Goal: Task Accomplishment & Management: Manage account settings

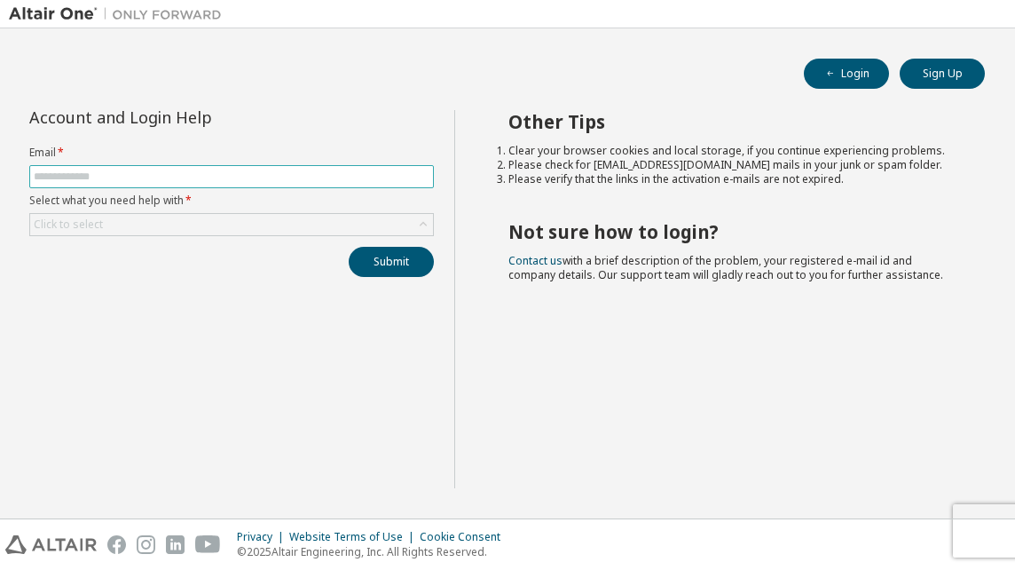
click at [75, 170] on input "text" at bounding box center [232, 177] width 396 height 14
type input "**********"
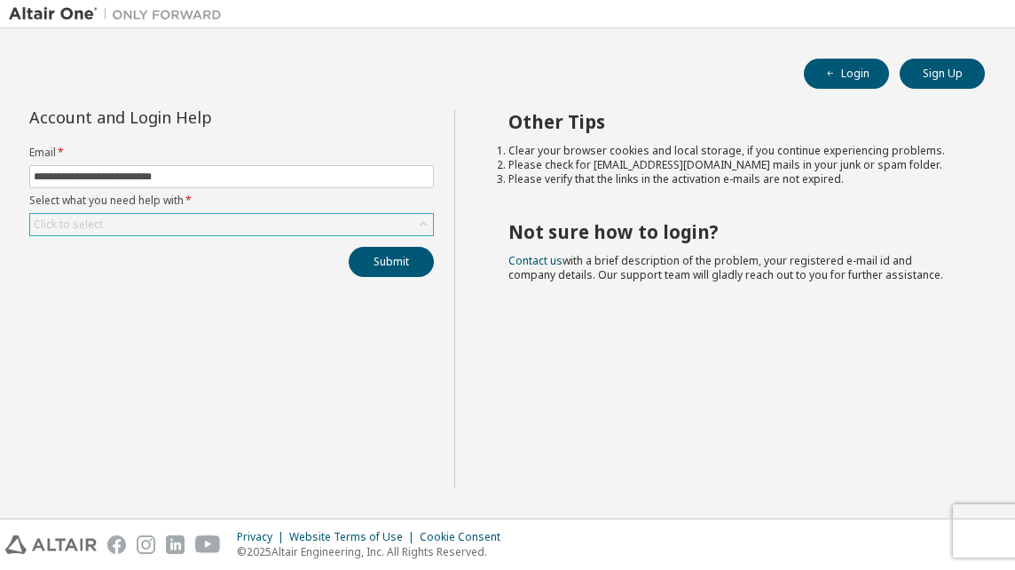
click at [425, 224] on icon at bounding box center [423, 224] width 7 height 4
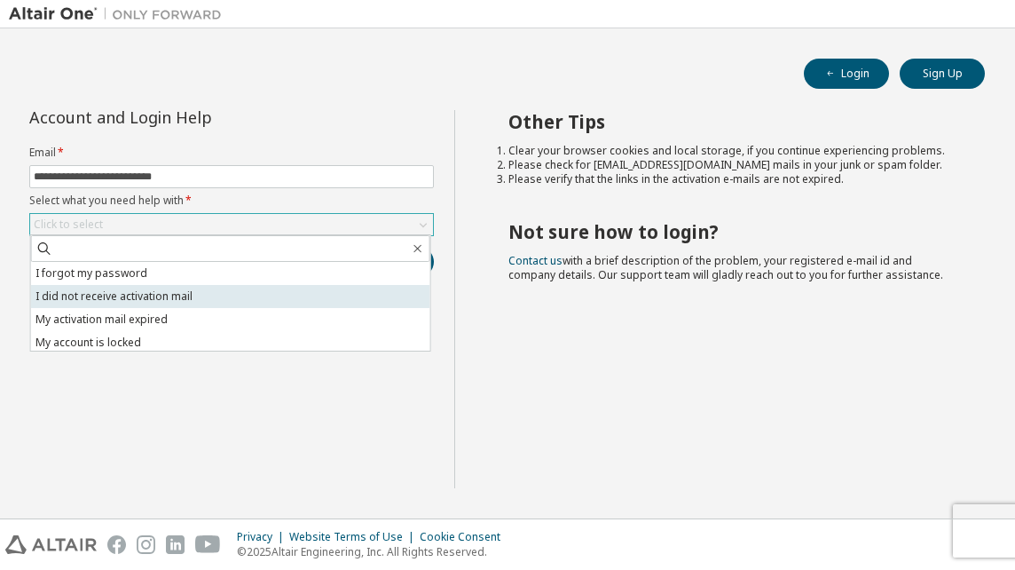
click at [275, 295] on li "I did not receive activation mail" at bounding box center [230, 296] width 399 height 23
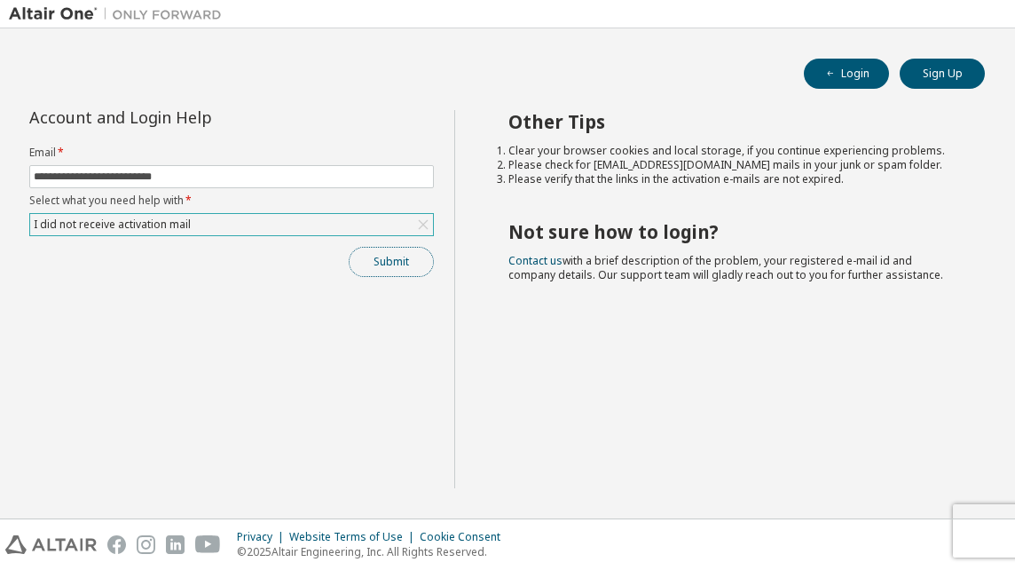
click at [381, 260] on button "Submit" at bounding box center [391, 262] width 85 height 30
click at [387, 253] on button "Submit" at bounding box center [391, 262] width 85 height 30
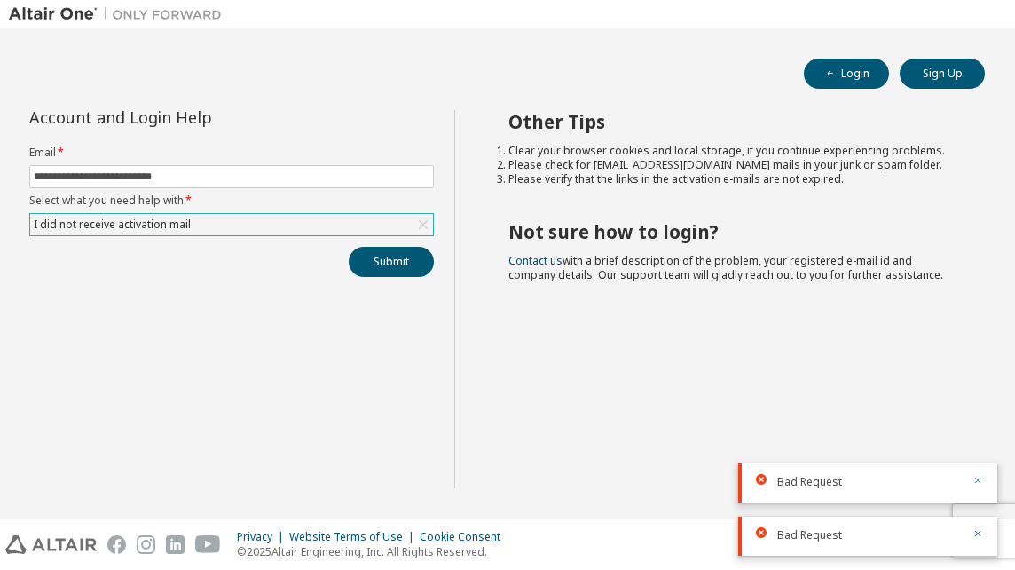
click at [975, 478] on icon "button" at bounding box center [978, 480] width 11 height 11
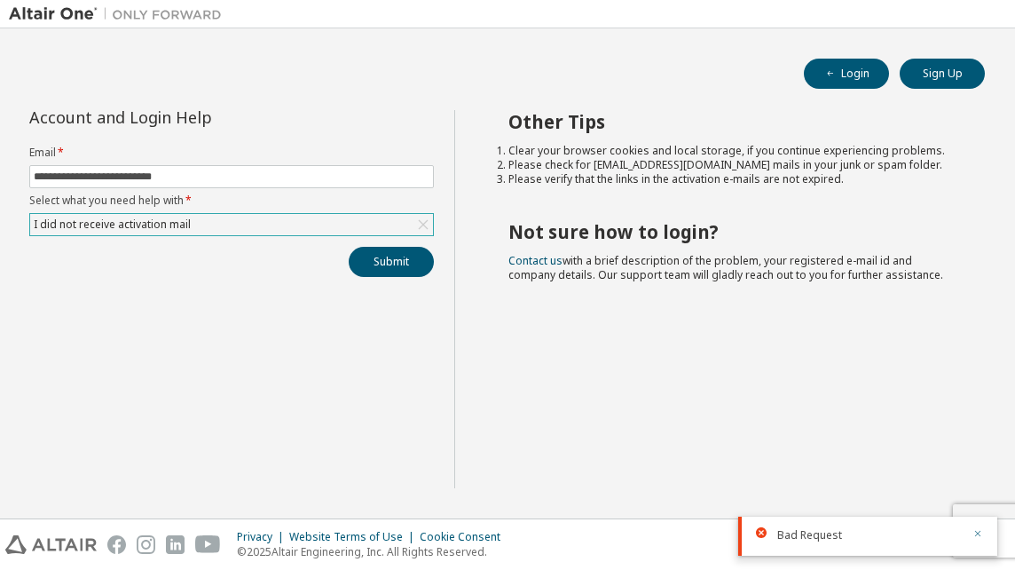
click at [976, 533] on icon "button" at bounding box center [978, 534] width 6 height 6
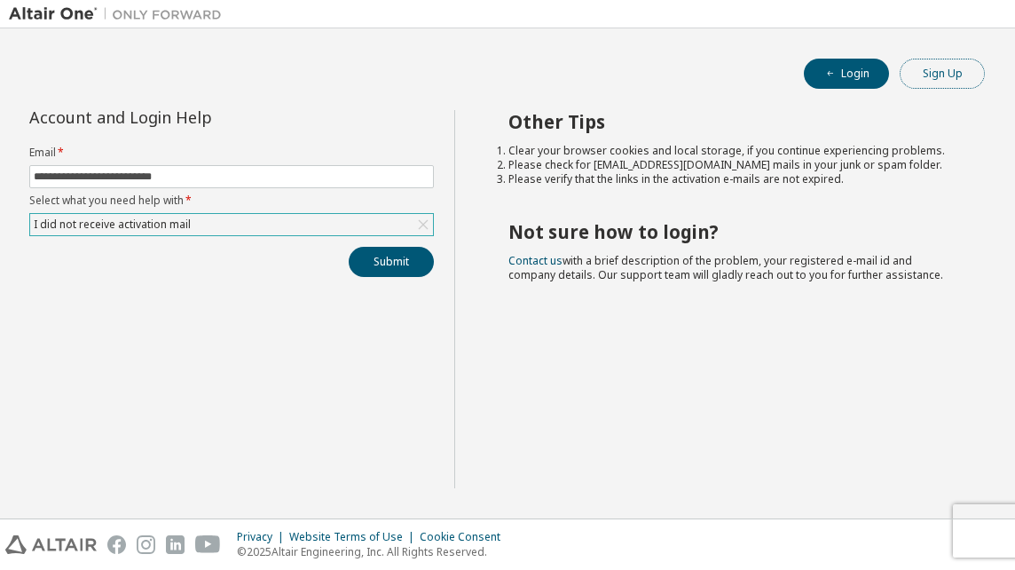
click at [928, 76] on button "Sign Up" at bounding box center [942, 74] width 85 height 30
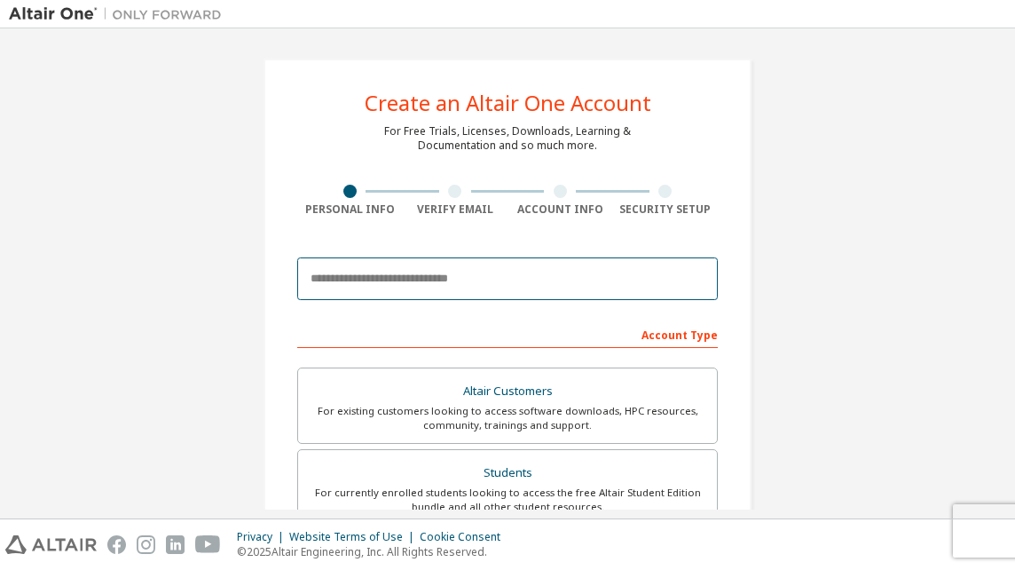
click at [374, 281] on input "email" at bounding box center [507, 278] width 421 height 43
type input "**********"
type input "******"
type input "********"
type input "**********"
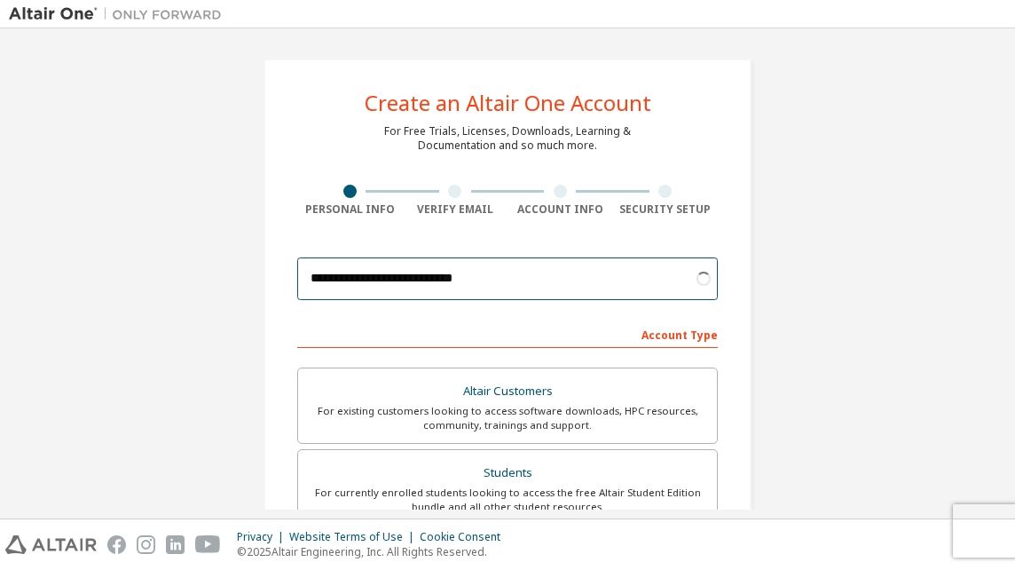
scroll to position [89, 0]
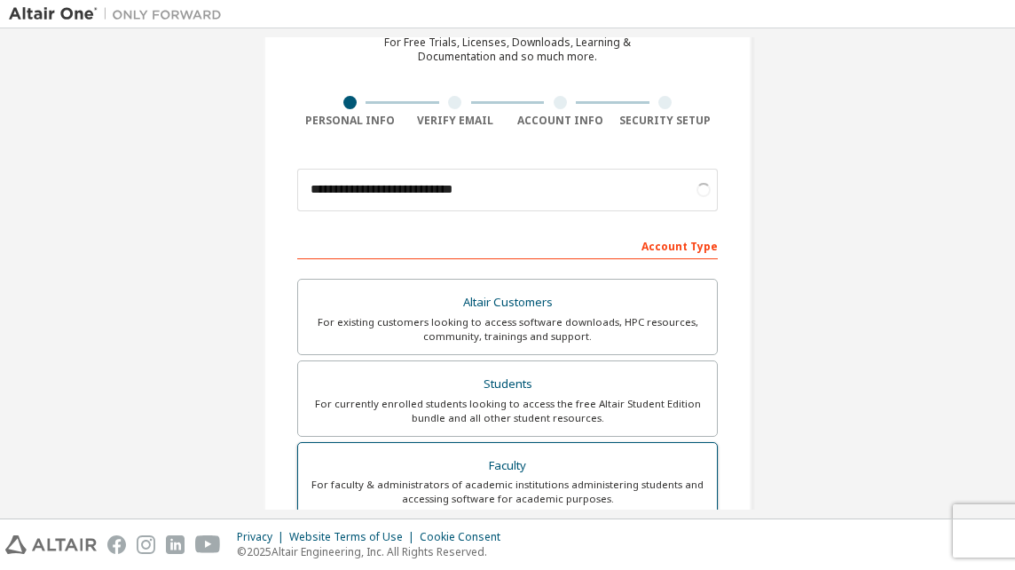
click at [494, 462] on div "Faculty" at bounding box center [508, 466] width 398 height 25
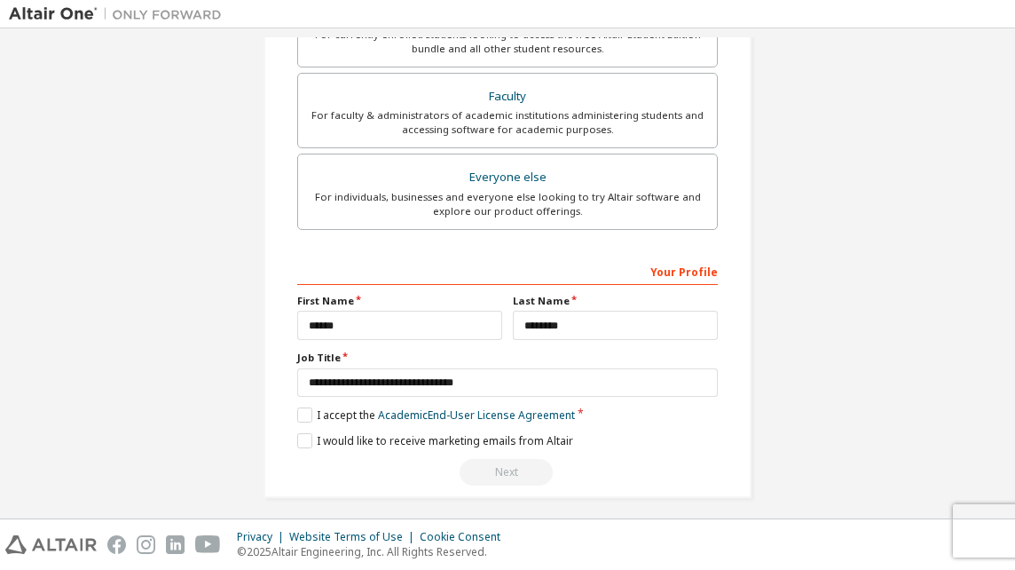
scroll to position [465, 0]
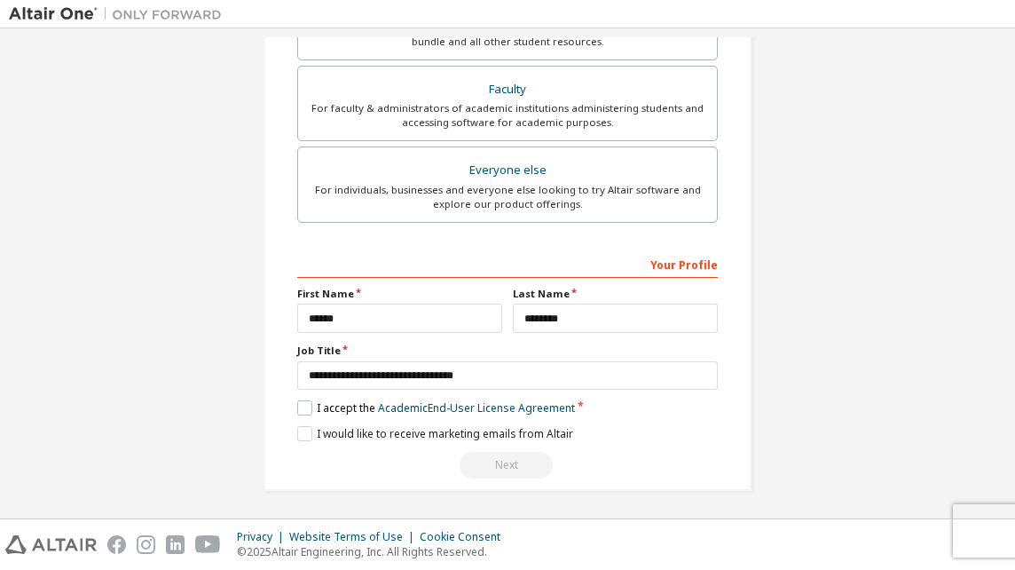
click at [305, 407] on label "I accept the Academic End-User License Agreement" at bounding box center [436, 407] width 278 height 15
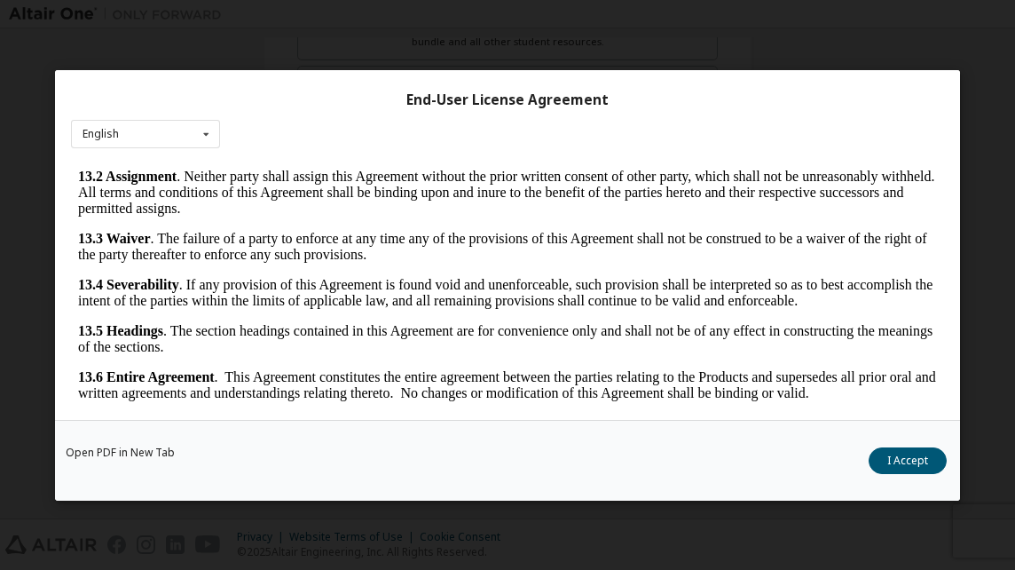
scroll to position [55, 0]
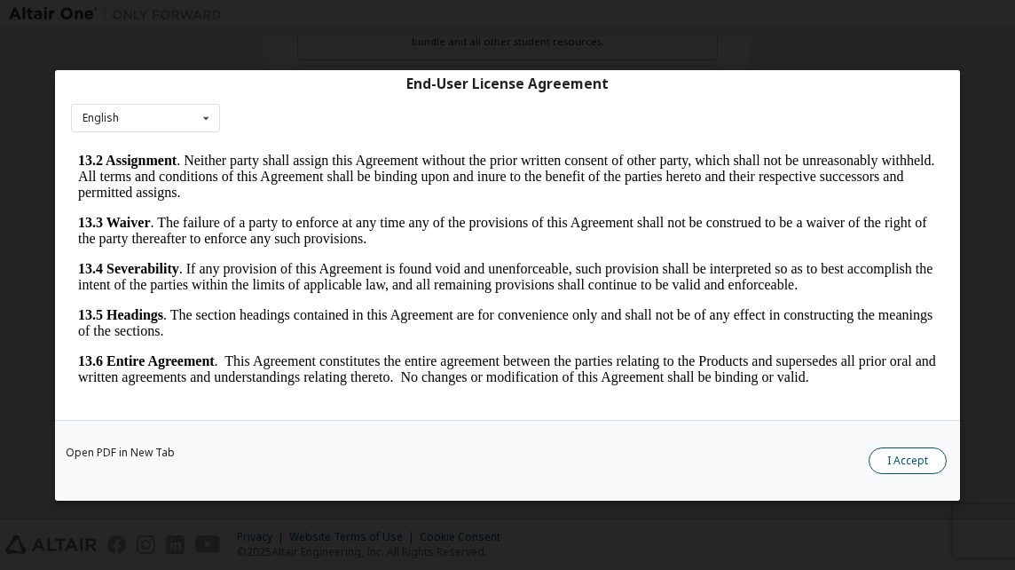
click at [897, 462] on button "I Accept" at bounding box center [908, 459] width 78 height 27
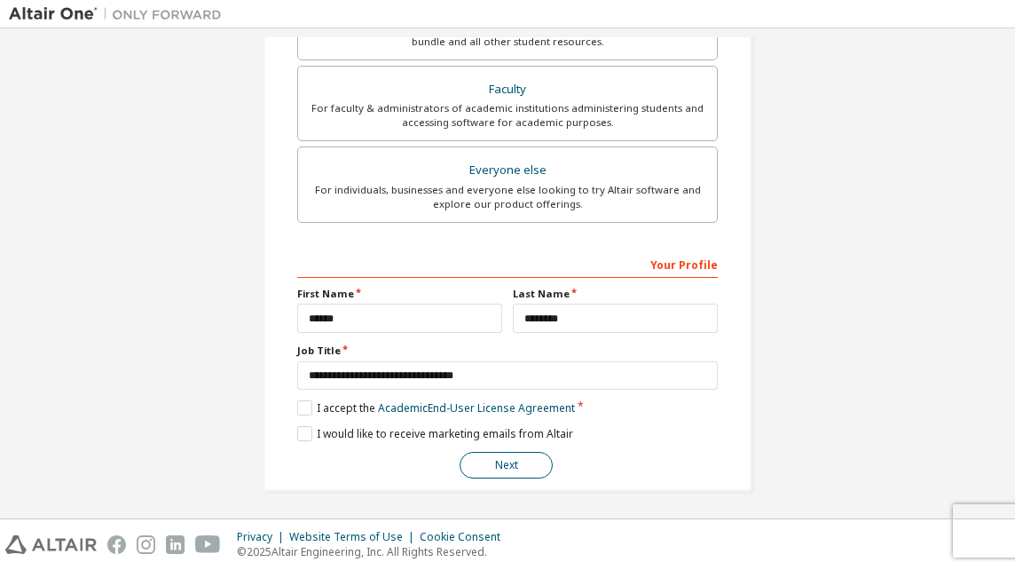
click at [509, 462] on button "Next" at bounding box center [506, 465] width 93 height 27
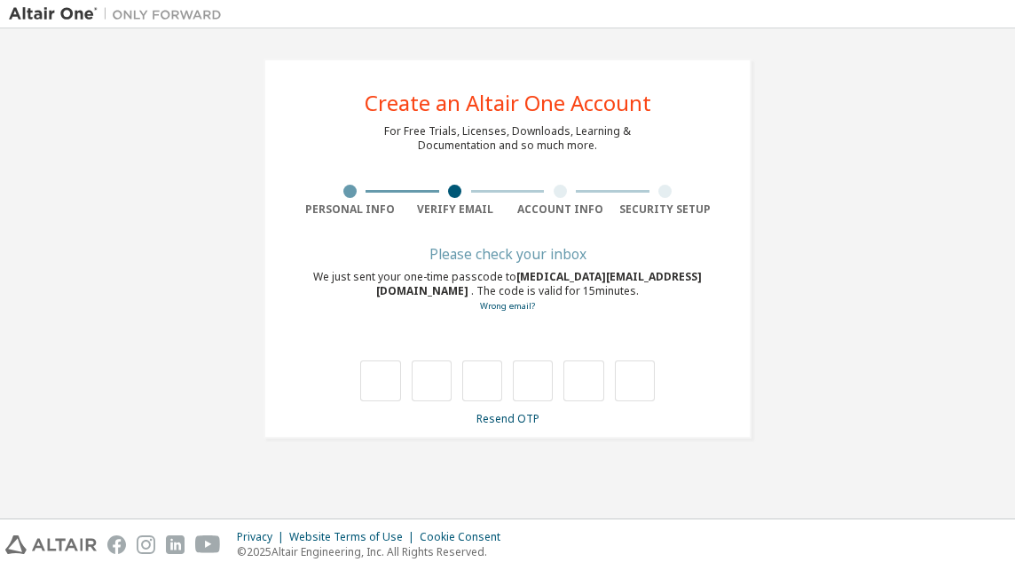
scroll to position [0, 0]
type input "*"
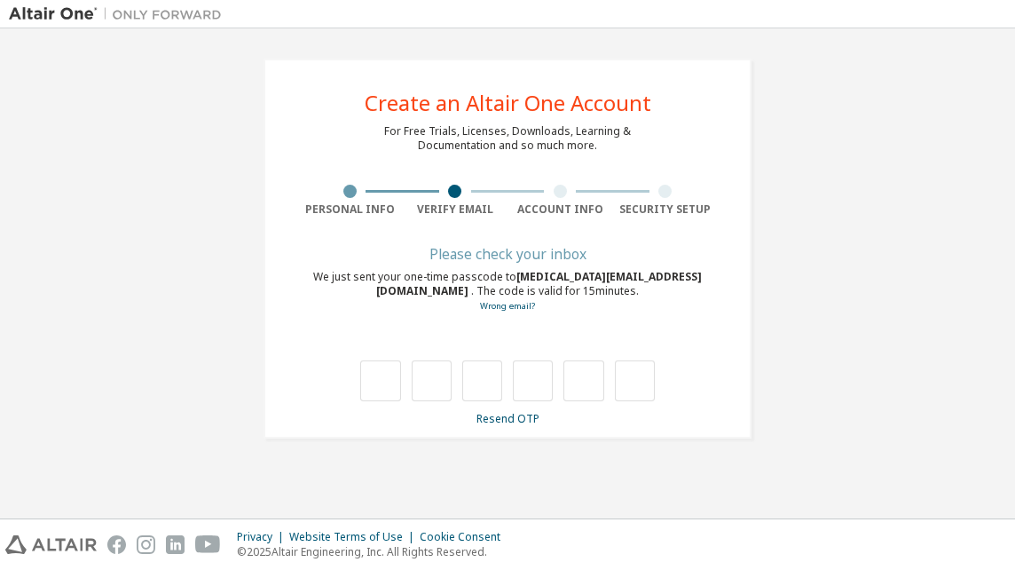
type input "*"
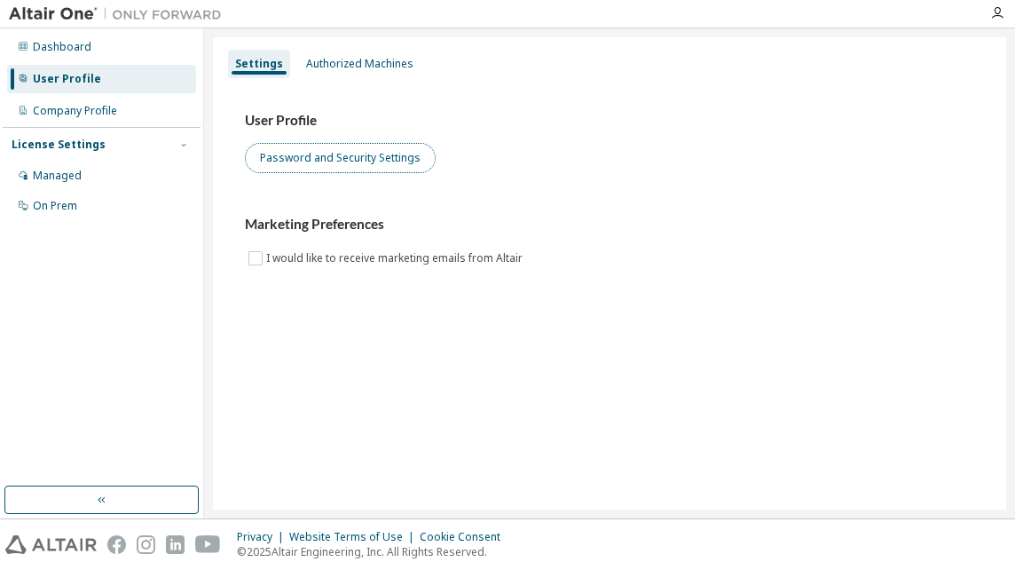
click at [336, 158] on button "Password and Security Settings" at bounding box center [340, 158] width 191 height 30
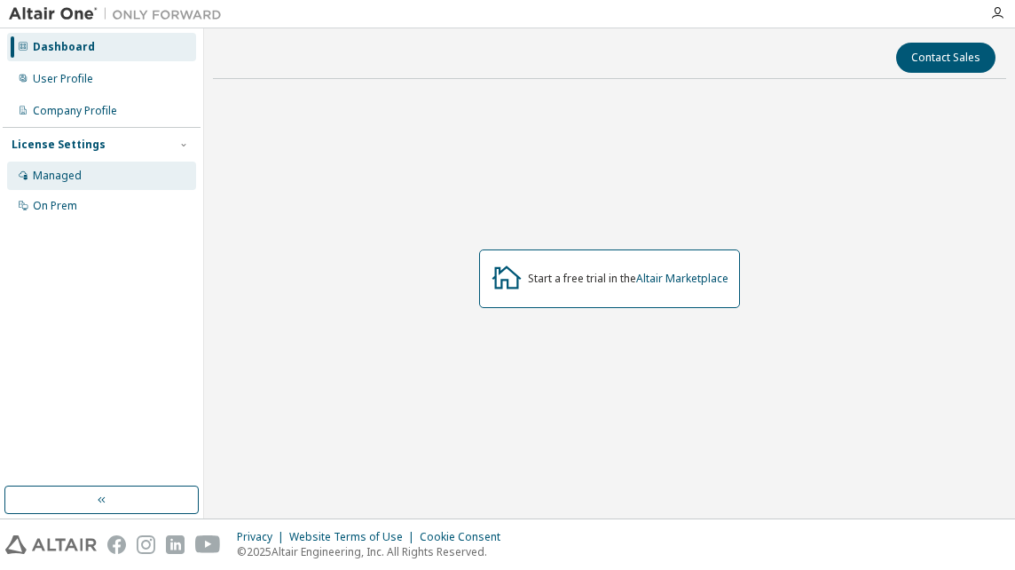
click at [65, 175] on div "Managed" at bounding box center [57, 176] width 49 height 14
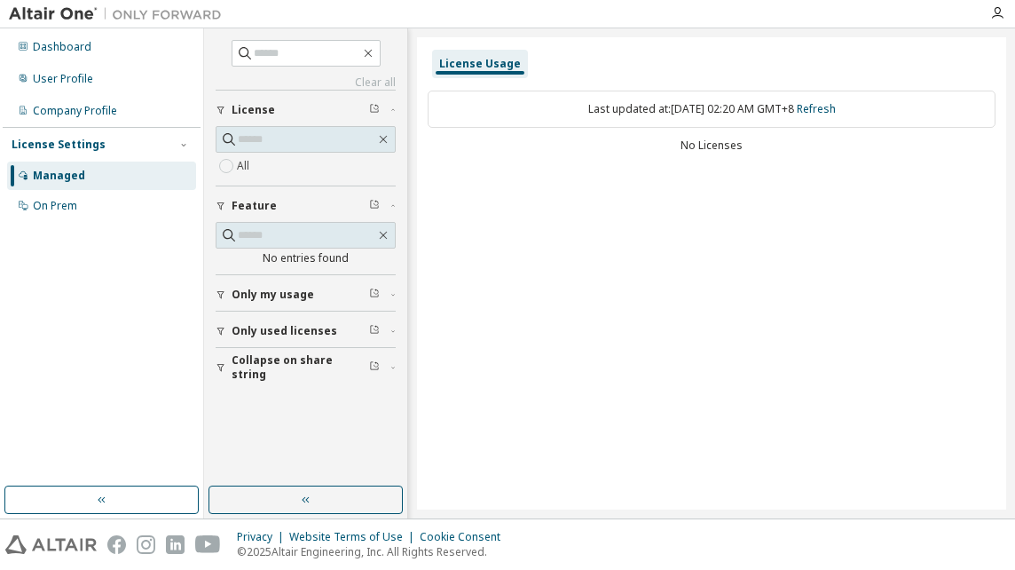
click at [256, 107] on span "License" at bounding box center [253, 110] width 43 height 14
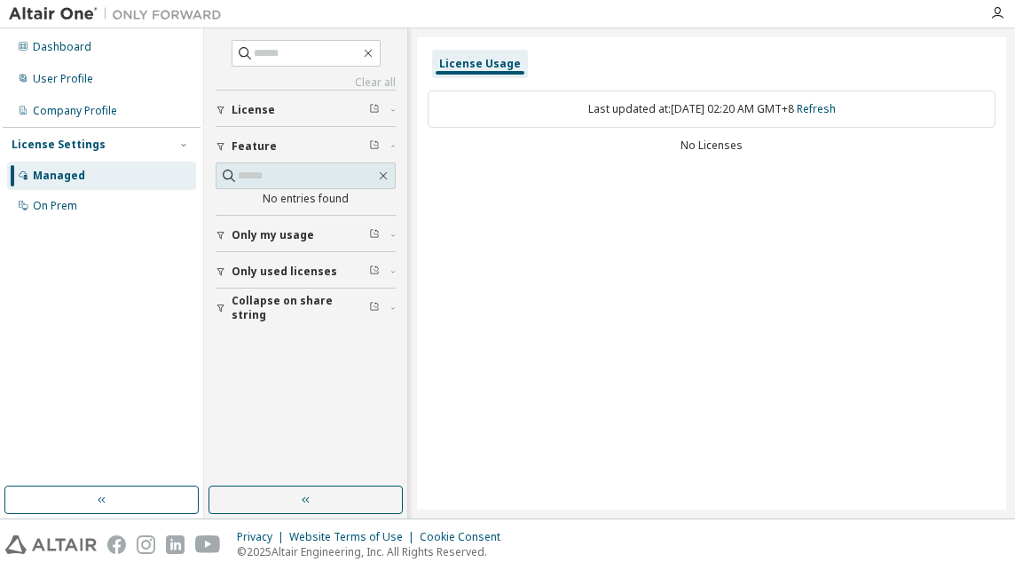
click at [256, 107] on span "License" at bounding box center [253, 110] width 43 height 14
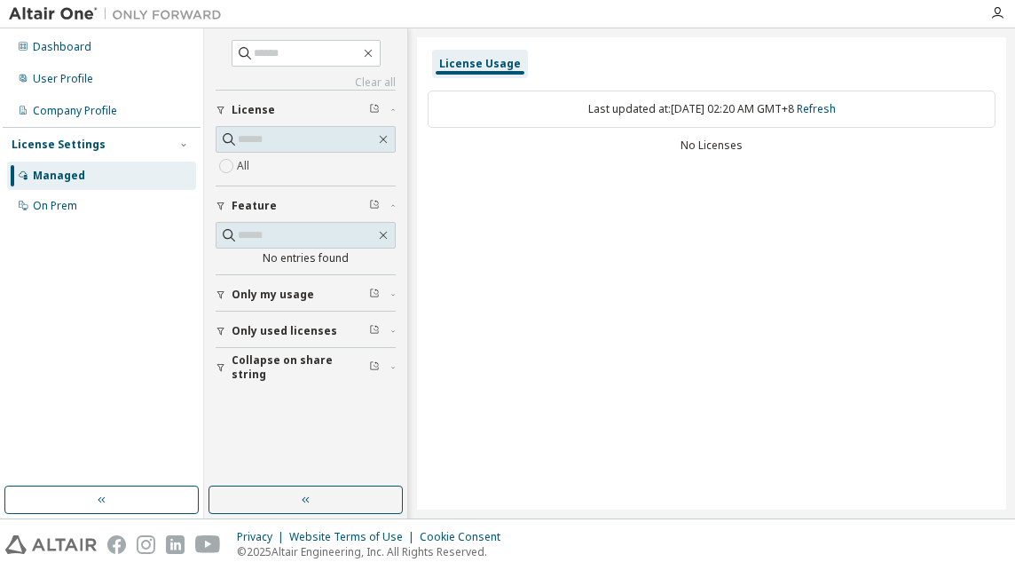
click at [248, 161] on label "All" at bounding box center [245, 165] width 16 height 21
click at [220, 203] on icon "button" at bounding box center [221, 206] width 11 height 11
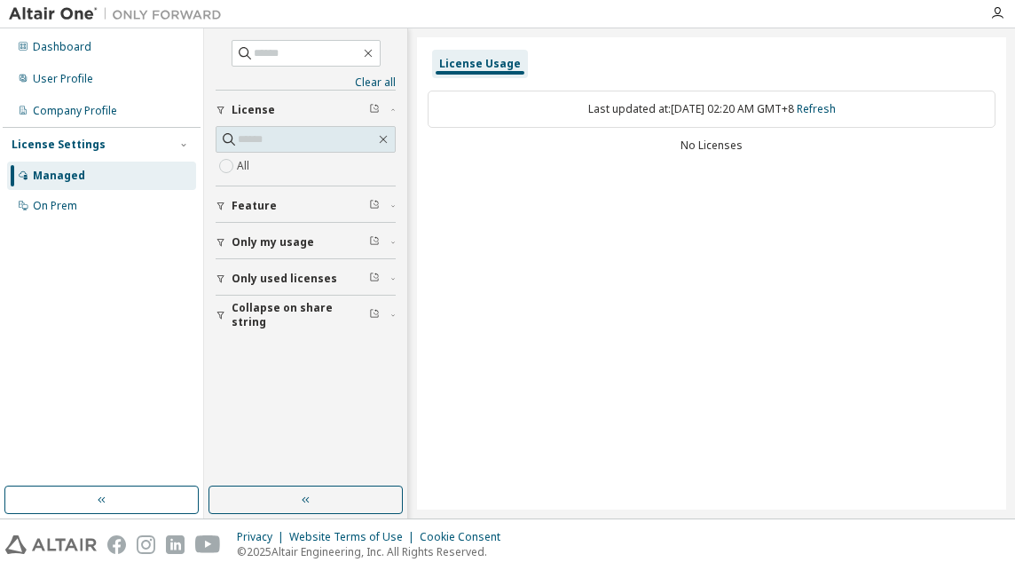
click at [261, 204] on span "Feature" at bounding box center [254, 206] width 45 height 14
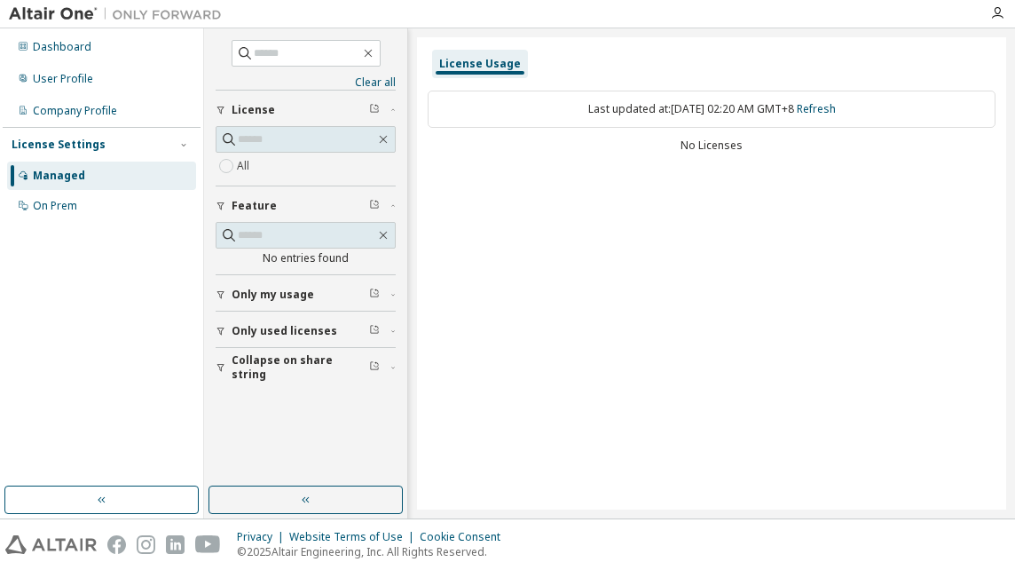
click at [243, 285] on button "Only my usage" at bounding box center [306, 294] width 180 height 39
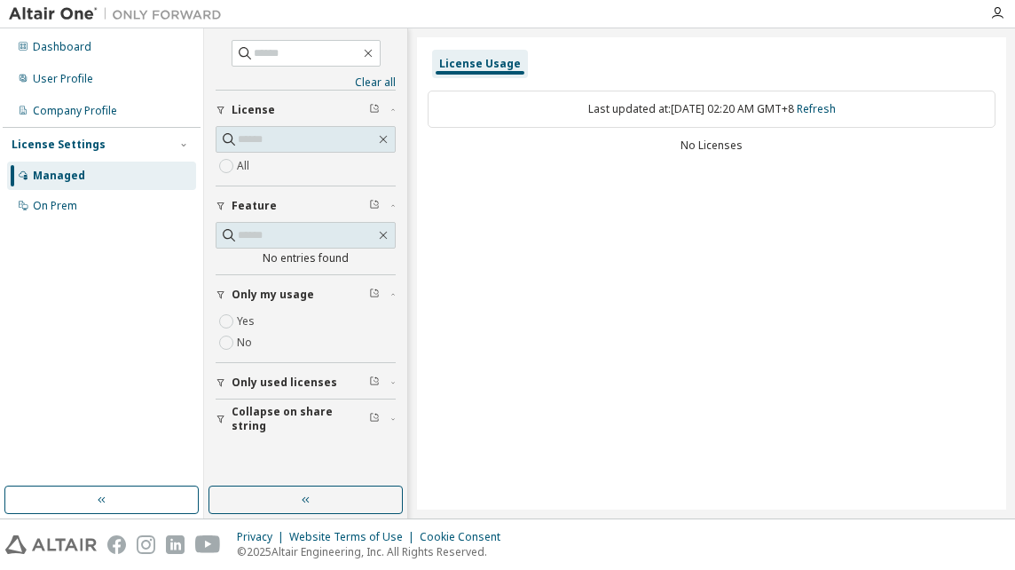
click at [252, 375] on span "Only used licenses" at bounding box center [285, 382] width 106 height 14
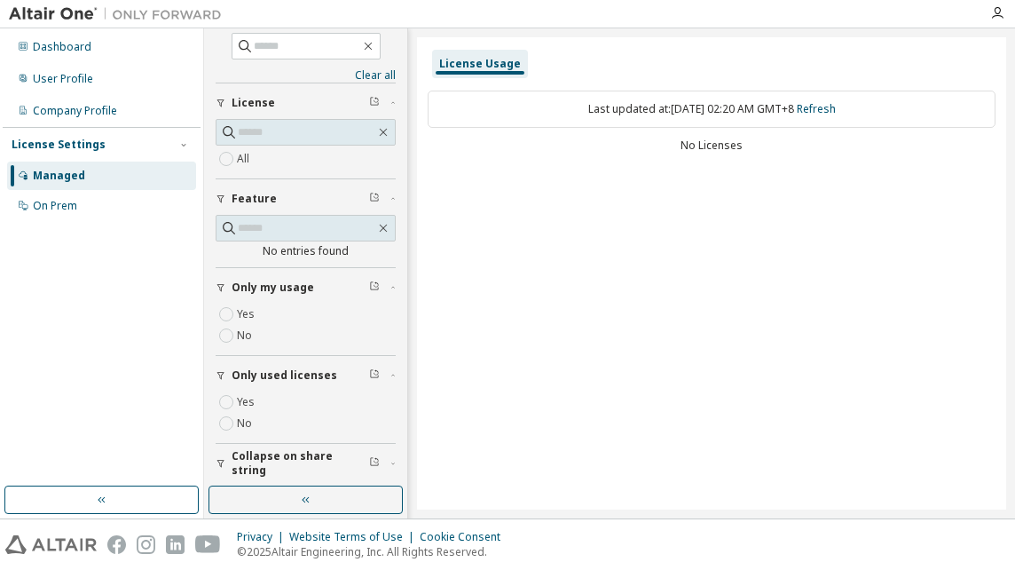
scroll to position [9, 0]
click at [48, 201] on div "On Prem" at bounding box center [55, 206] width 44 height 14
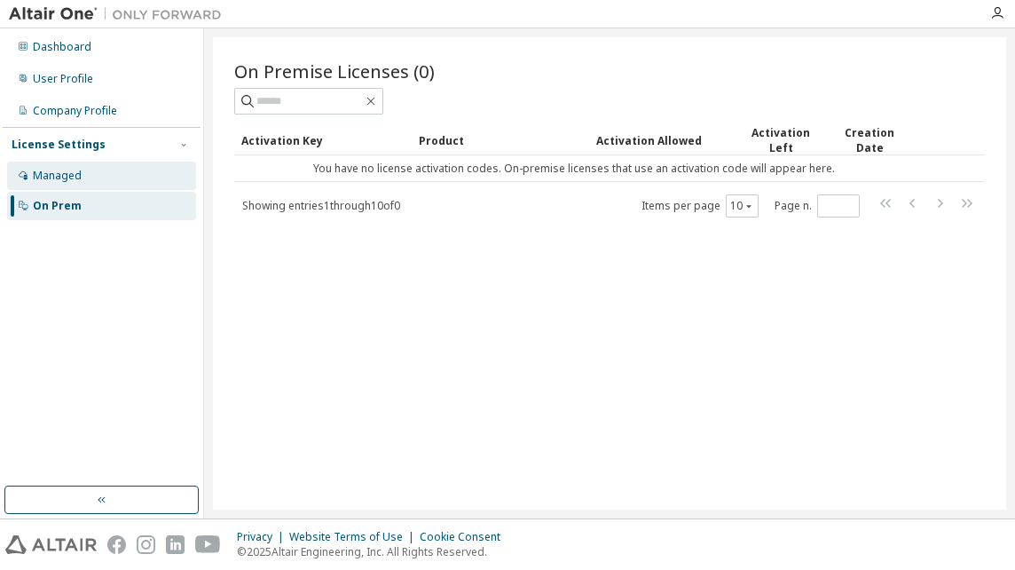
click at [55, 173] on div "Managed" at bounding box center [57, 176] width 49 height 14
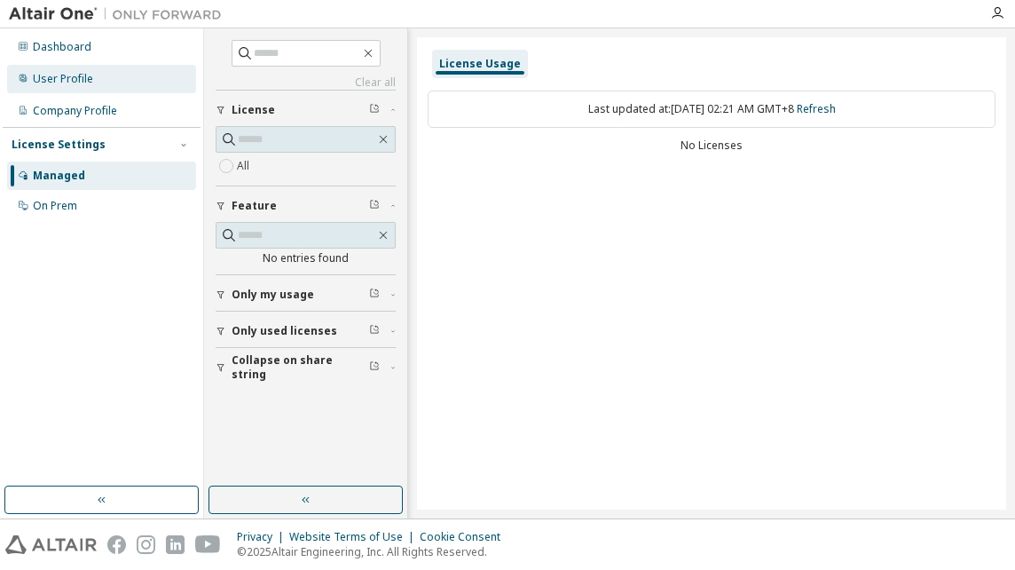
click at [39, 81] on div "User Profile" at bounding box center [63, 79] width 60 height 14
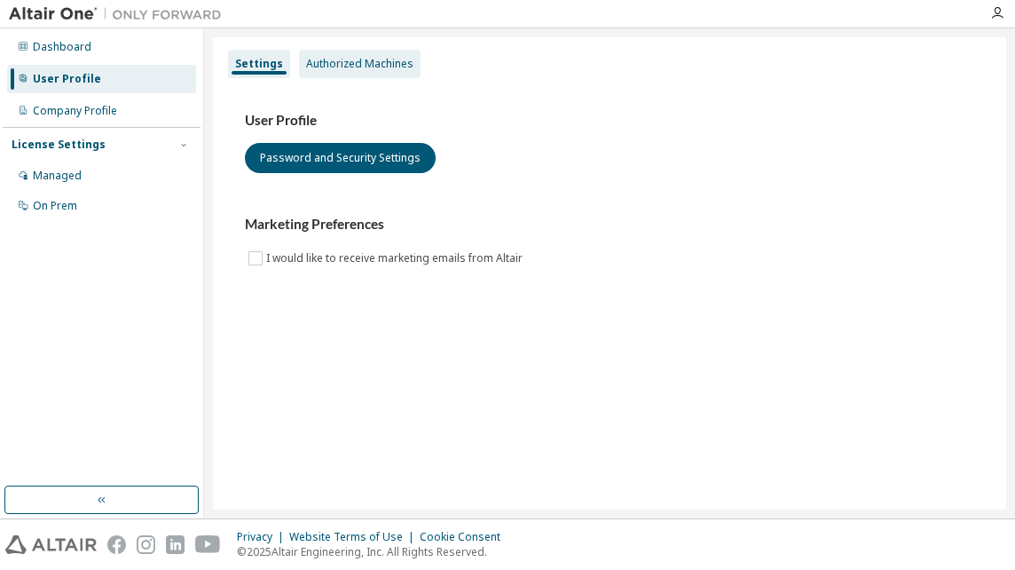
click at [344, 60] on div "Authorized Machines" at bounding box center [359, 64] width 107 height 14
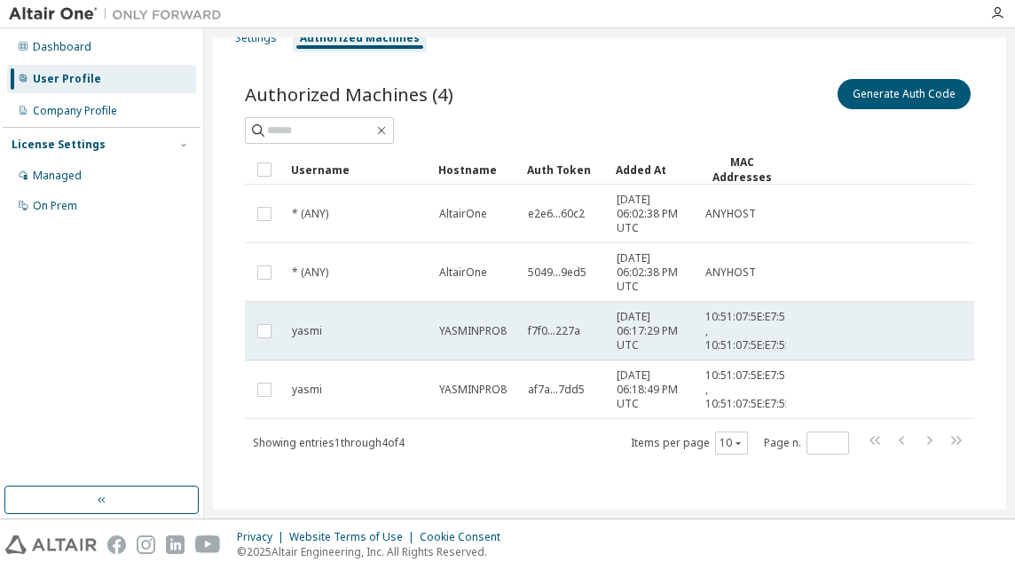
scroll to position [26, 0]
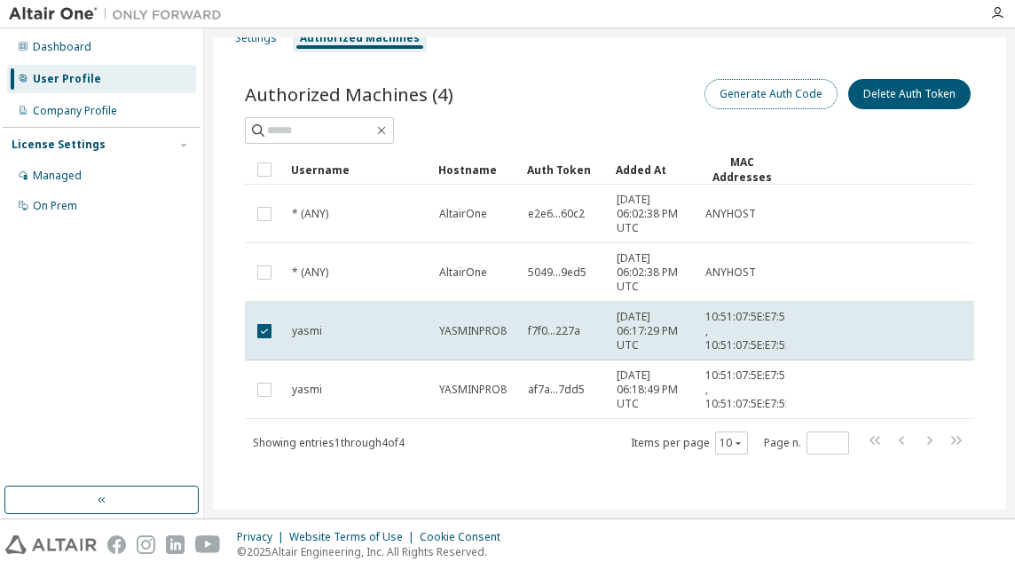
click at [778, 94] on button "Generate Auth Code" at bounding box center [771, 94] width 133 height 30
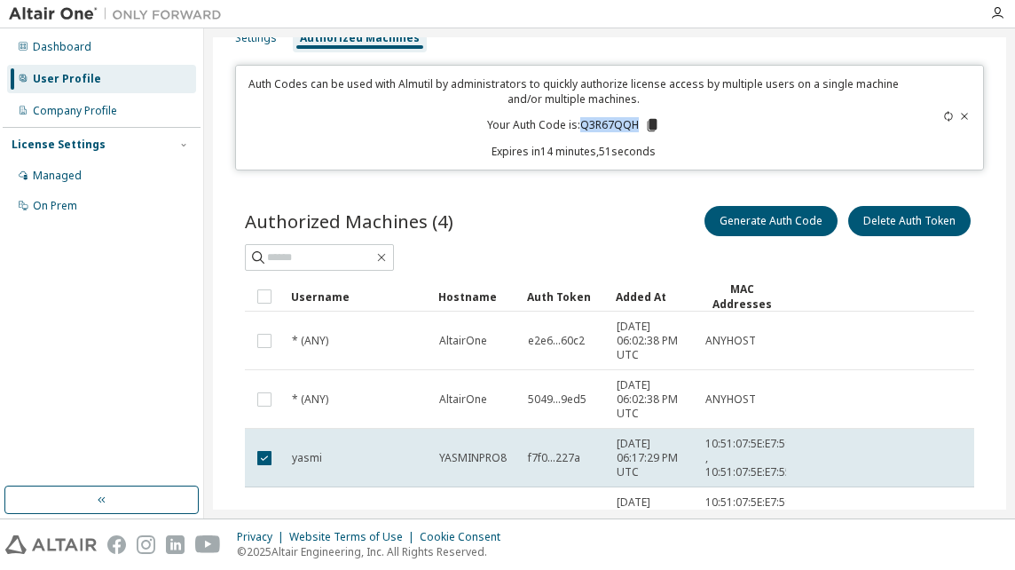
drag, startPoint x: 578, startPoint y: 122, endPoint x: 637, endPoint y: 130, distance: 60.1
click at [637, 130] on p "Your Auth Code is: Q3R67QQH" at bounding box center [573, 125] width 173 height 16
click at [647, 128] on icon at bounding box center [652, 125] width 10 height 12
click at [902, 279] on div "Authorized Machines (4) Generate Auth Code Delete Auth Token Clear Load Save Sa…" at bounding box center [610, 392] width 730 height 380
click at [92, 143] on div "License Settings" at bounding box center [59, 145] width 94 height 14
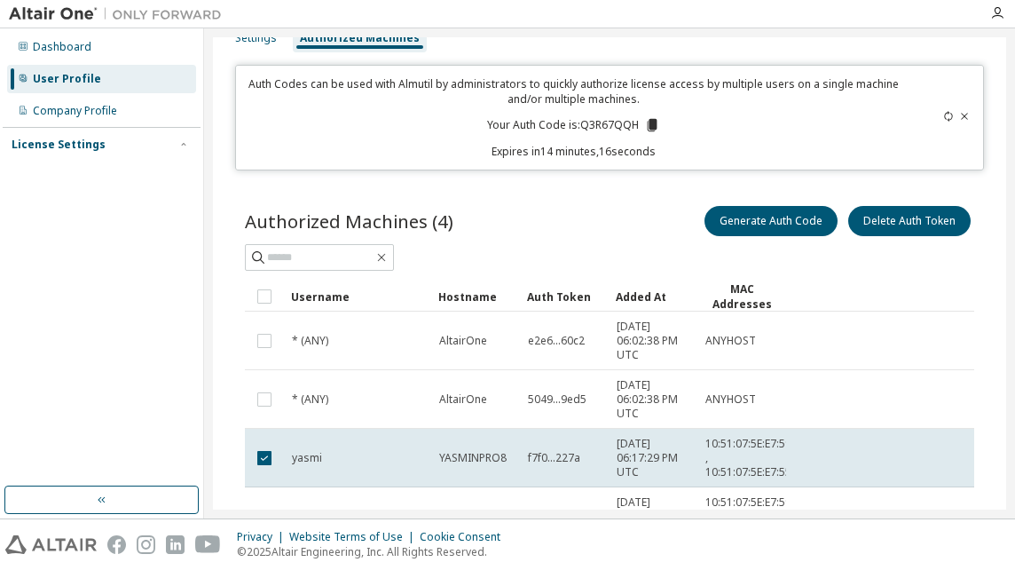
click at [59, 146] on div "License Settings" at bounding box center [59, 145] width 94 height 14
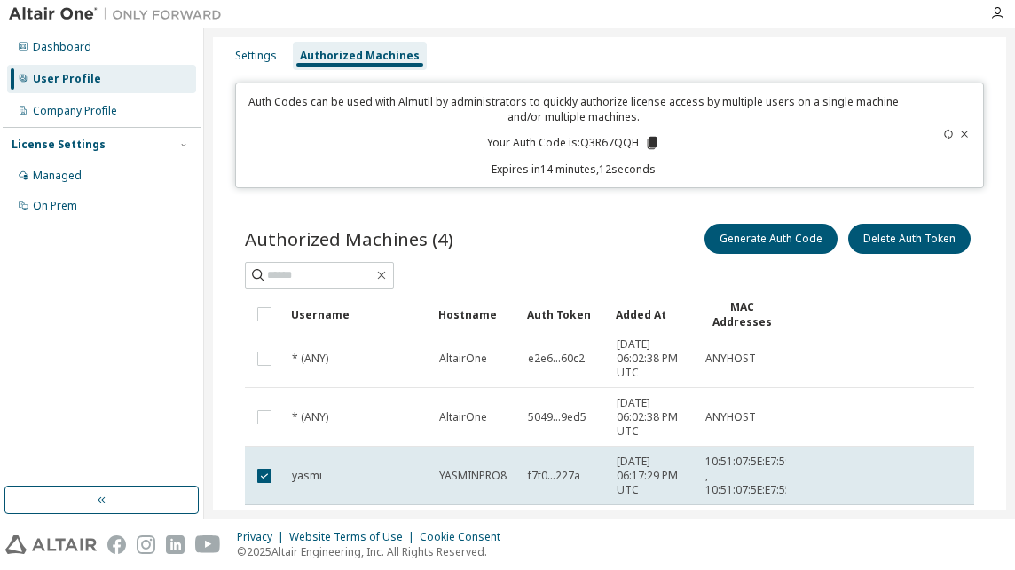
scroll to position [0, 0]
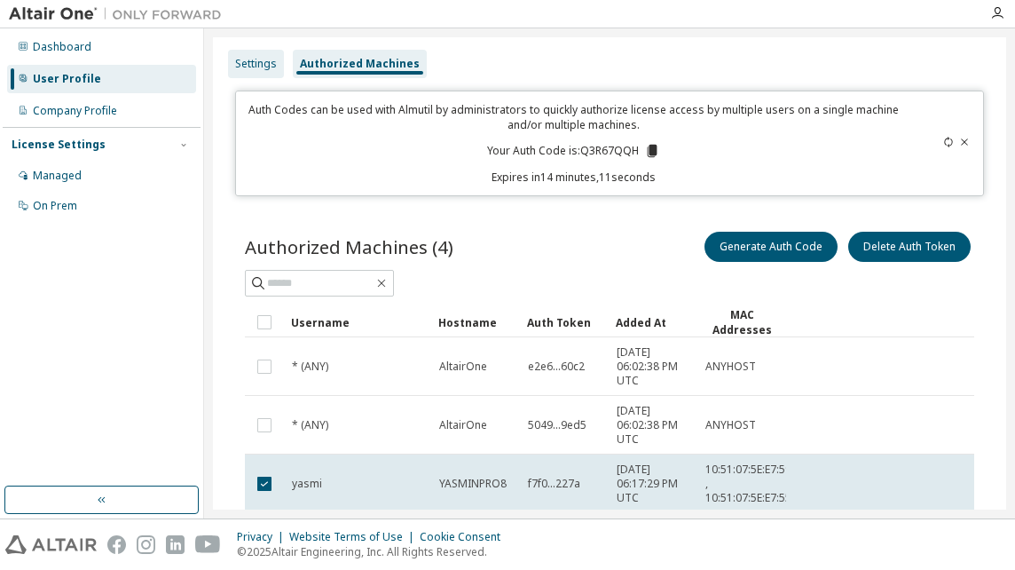
click at [263, 69] on div "Settings" at bounding box center [256, 64] width 42 height 14
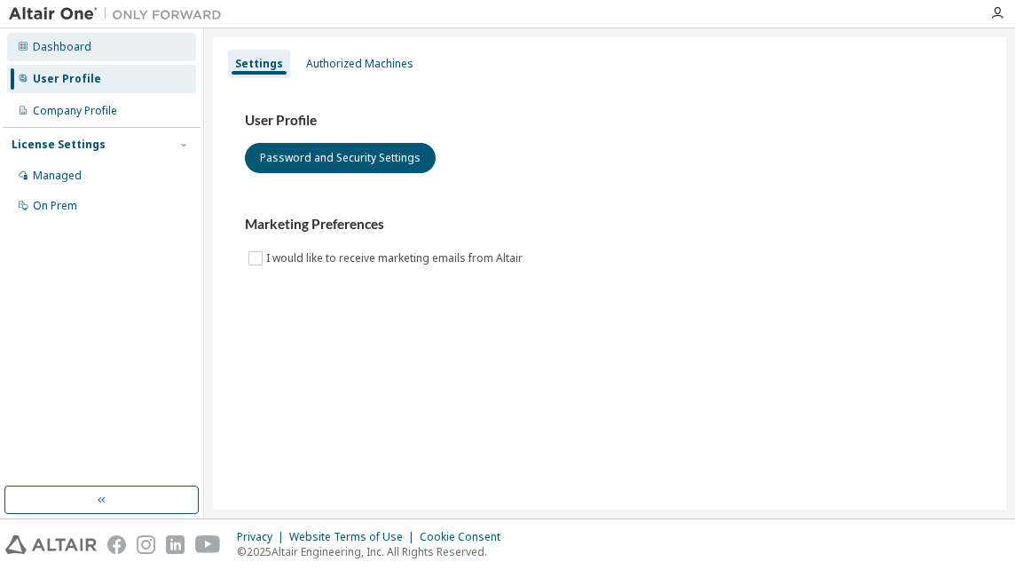
click at [57, 46] on div "Dashboard" at bounding box center [62, 47] width 59 height 14
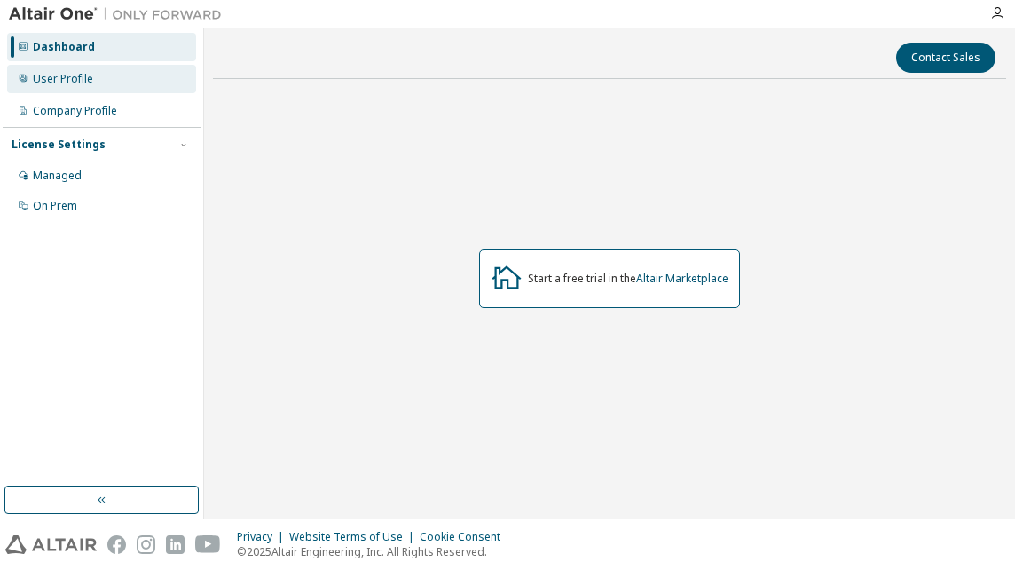
click at [52, 82] on div "User Profile" at bounding box center [63, 79] width 60 height 14
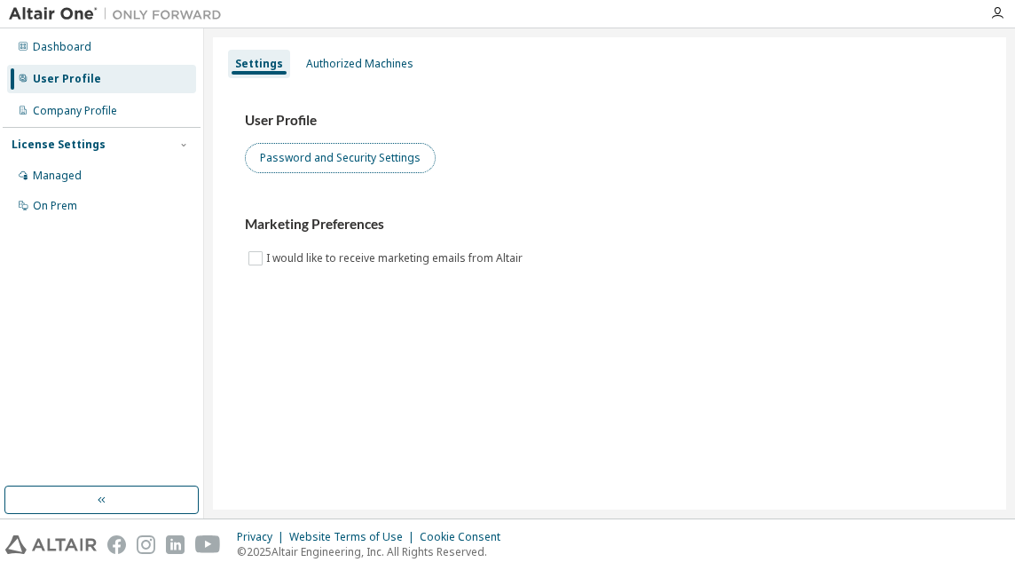
click at [351, 149] on button "Password and Security Settings" at bounding box center [340, 158] width 191 height 30
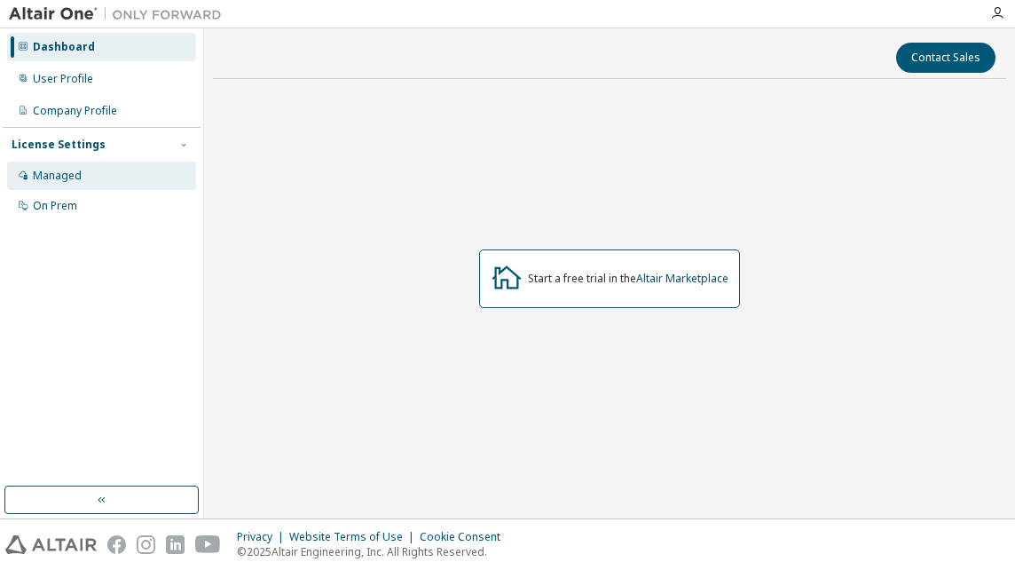
click at [43, 173] on div "Managed" at bounding box center [57, 176] width 49 height 14
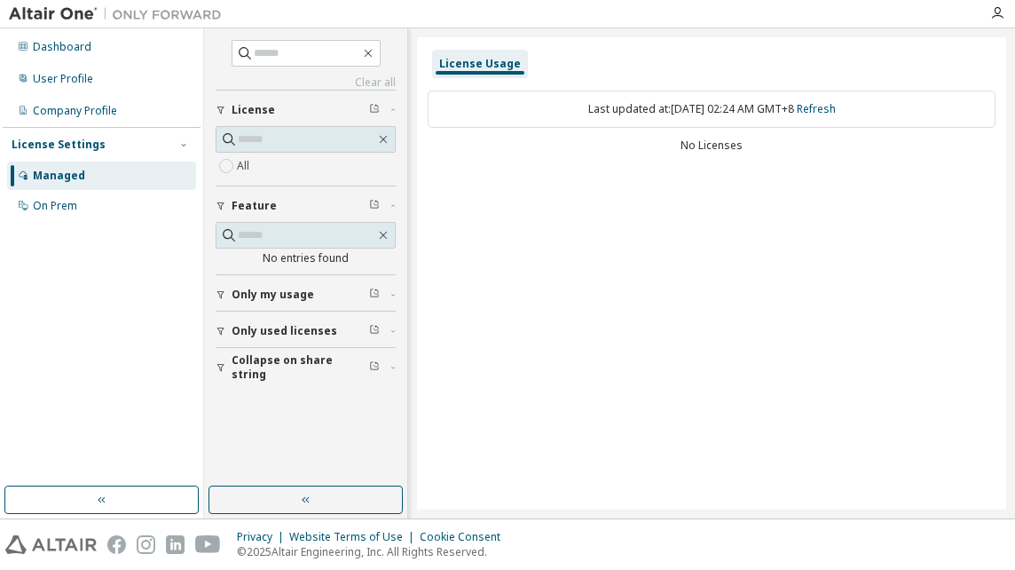
click at [246, 168] on label "All" at bounding box center [245, 165] width 16 height 21
click at [254, 205] on span "Feature" at bounding box center [254, 206] width 45 height 14
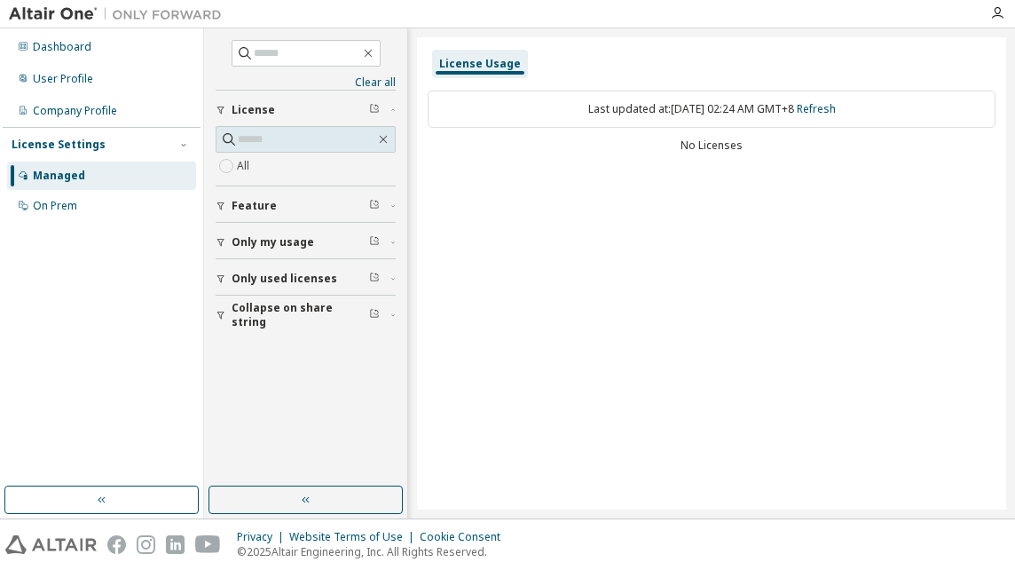
click at [254, 205] on span "Feature" at bounding box center [254, 206] width 45 height 14
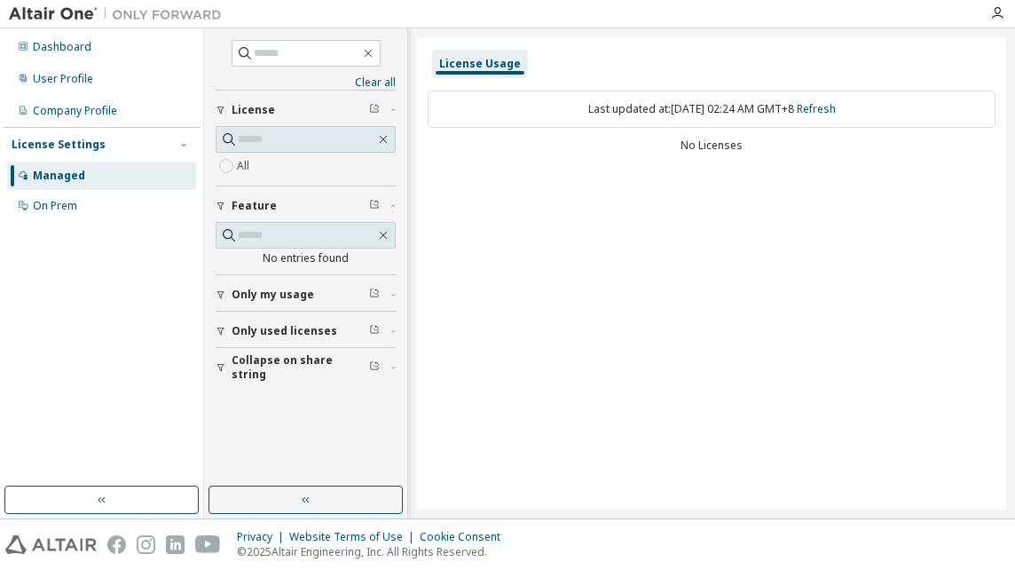
click at [284, 325] on span "Only used licenses" at bounding box center [285, 331] width 106 height 14
click at [225, 332] on icon "button" at bounding box center [221, 331] width 11 height 11
click at [223, 334] on icon "button" at bounding box center [221, 331] width 11 height 11
click at [218, 362] on icon "button" at bounding box center [221, 367] width 11 height 11
click at [246, 103] on span "License" at bounding box center [253, 110] width 43 height 14
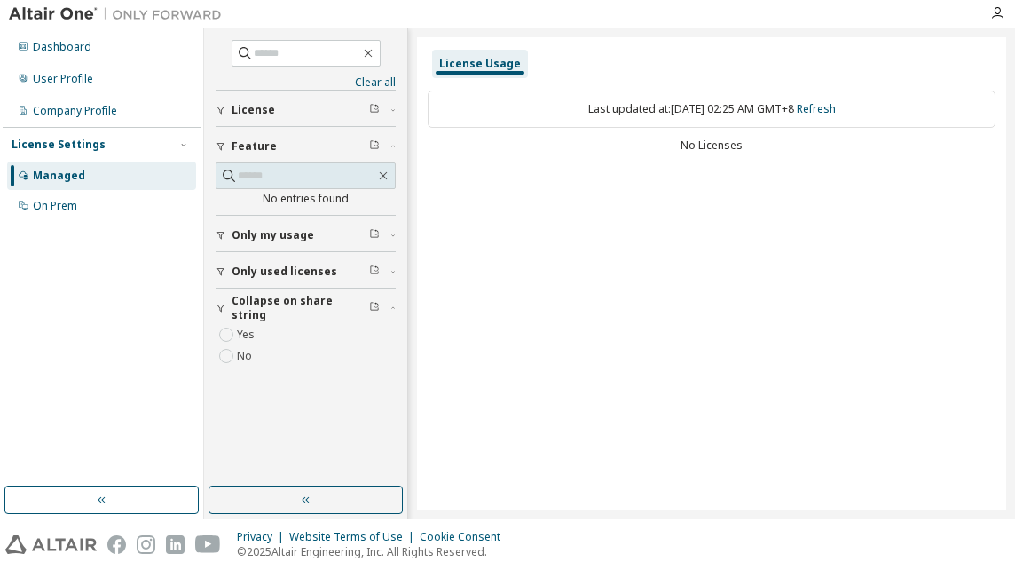
click at [244, 101] on button "License" at bounding box center [306, 110] width 180 height 39
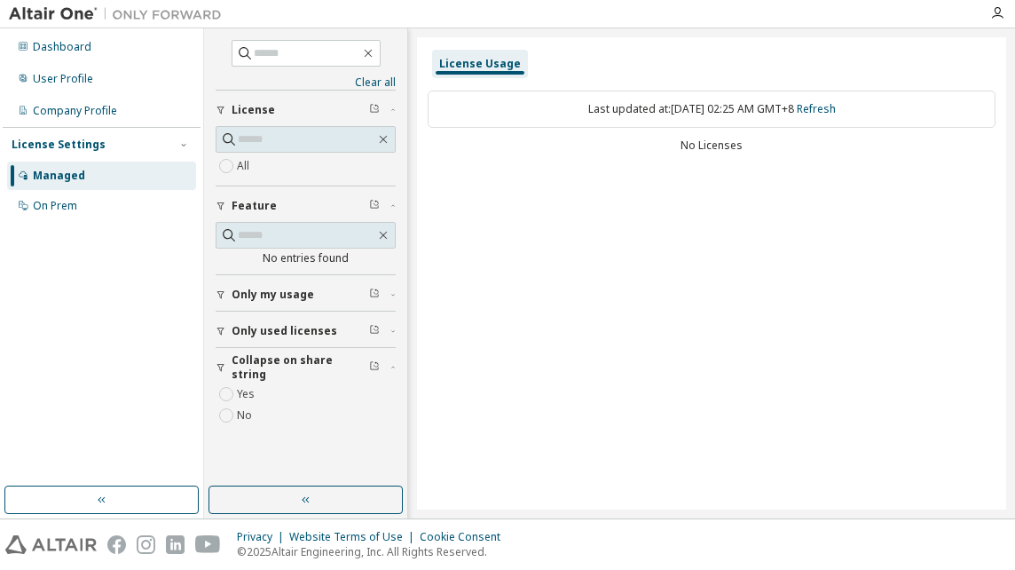
click at [376, 107] on icon "button" at bounding box center [374, 108] width 11 height 11
click at [458, 67] on div "License Usage" at bounding box center [480, 64] width 82 height 14
click at [988, 13] on div at bounding box center [998, 13] width 36 height 14
click at [996, 12] on icon "button" at bounding box center [998, 13] width 14 height 14
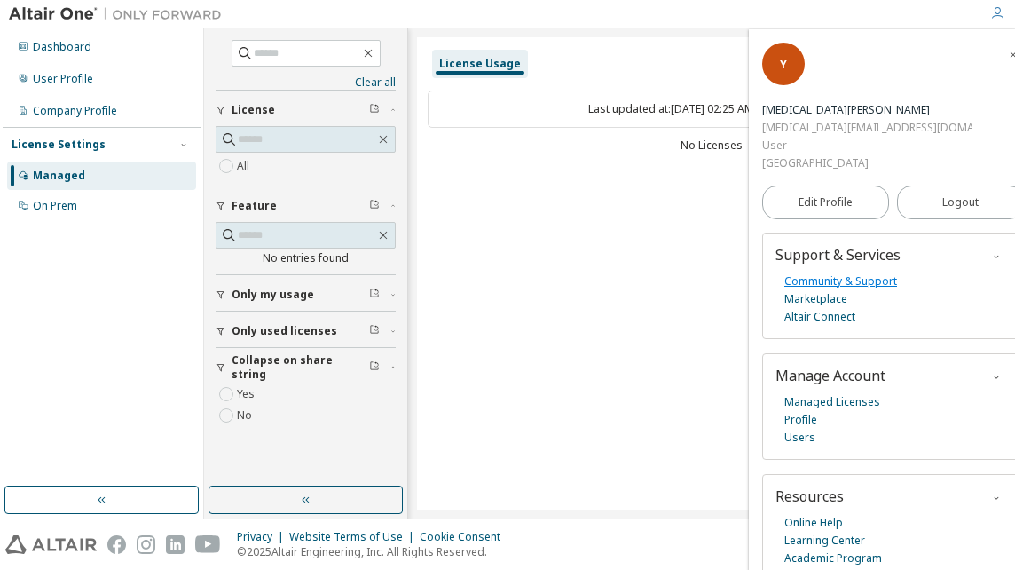
click at [842, 272] on link "Community & Support" at bounding box center [841, 281] width 113 height 18
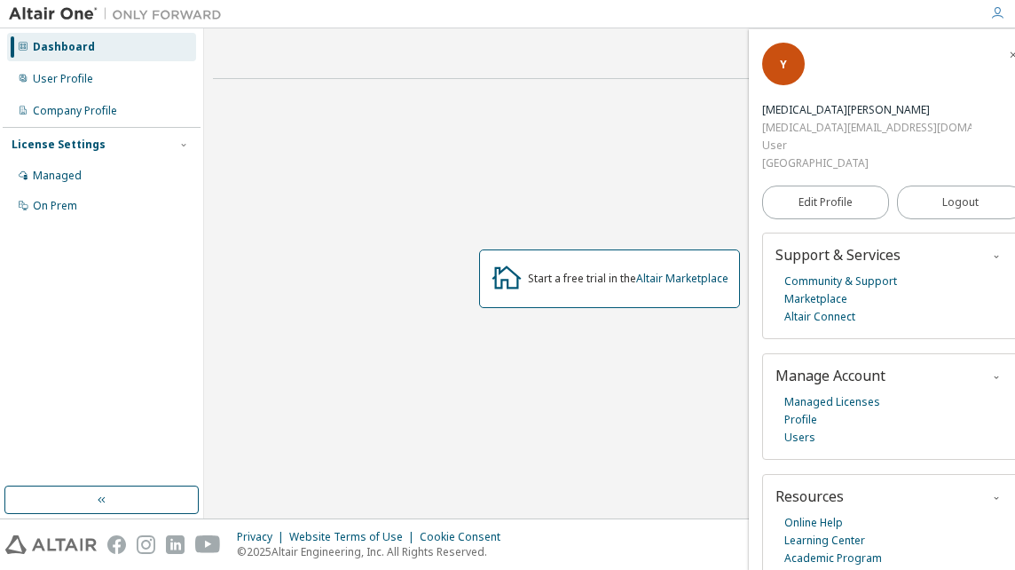
click at [534, 277] on div "Start a free trial in the Altair Marketplace" at bounding box center [628, 279] width 201 height 14
click at [499, 271] on icon at bounding box center [507, 276] width 29 height 23
click at [504, 275] on icon at bounding box center [507, 277] width 32 height 32
click at [326, 169] on div "Start a free trial in the Altair Marketplace" at bounding box center [610, 278] width 794 height 370
click at [714, 274] on link "Altair Marketplace" at bounding box center [682, 278] width 92 height 15
